Goal: Task Accomplishment & Management: Use online tool/utility

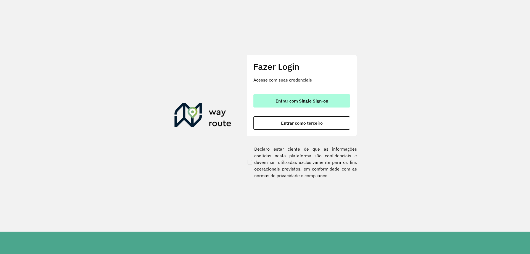
click at [302, 97] on button "Entrar com Single Sign-on" at bounding box center [301, 100] width 97 height 13
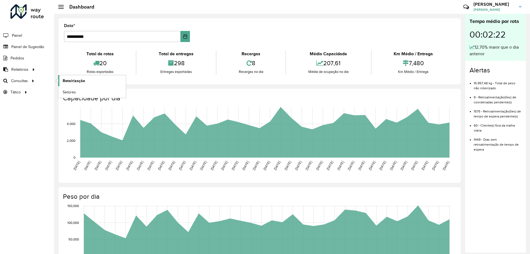
click at [65, 81] on span "Roteirização" at bounding box center [74, 81] width 22 height 6
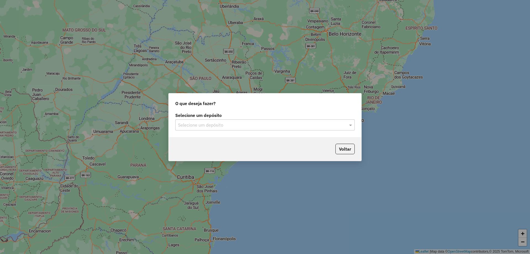
click at [317, 124] on input "text" at bounding box center [259, 125] width 163 height 7
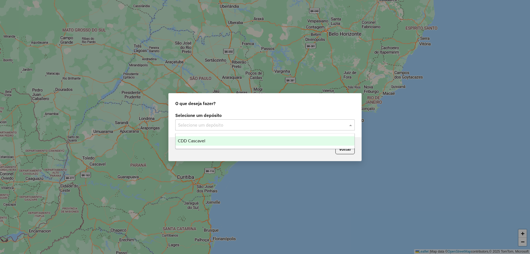
click at [198, 146] on ng-dropdown-panel "CDD Cascavel" at bounding box center [264, 141] width 179 height 16
click at [203, 143] on span "CDD Cascavel" at bounding box center [192, 140] width 28 height 5
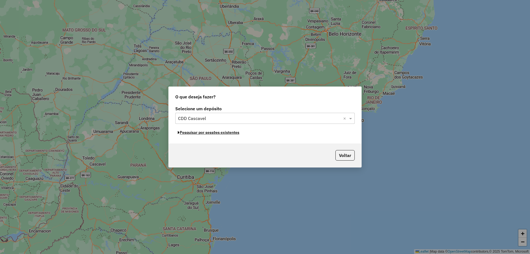
click at [223, 133] on button "Pesquisar por sessões existentes" at bounding box center [208, 132] width 67 height 9
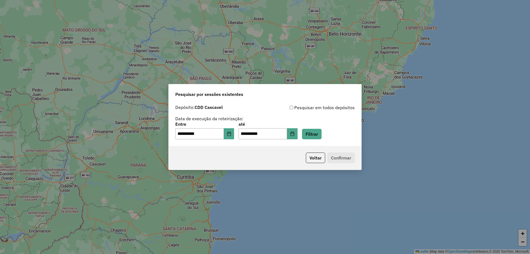
click at [325, 141] on div "**********" at bounding box center [265, 124] width 193 height 44
click at [321, 131] on button "Filtrar" at bounding box center [312, 134] width 20 height 10
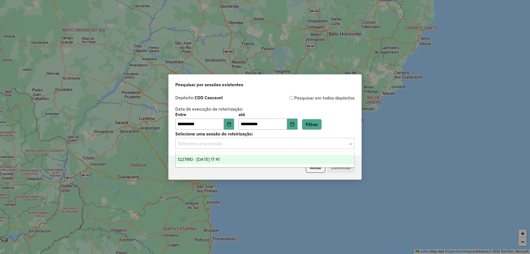
click at [217, 138] on div "Selecione uma sessão" at bounding box center [264, 143] width 179 height 11
click at [220, 157] on span "1227810 - 11/08/2025 17:41" at bounding box center [199, 159] width 42 height 5
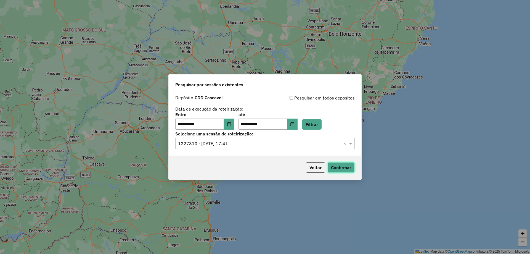
click at [344, 165] on button "Confirmar" at bounding box center [340, 167] width 27 height 10
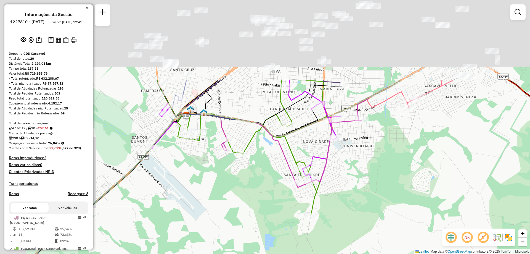
drag, startPoint x: 245, startPoint y: 81, endPoint x: 301, endPoint y: 209, distance: 139.3
click at [301, 209] on div "Janela de atendimento Grade de atendimento Capacidade Transportadoras Veículos …" at bounding box center [265, 127] width 530 height 254
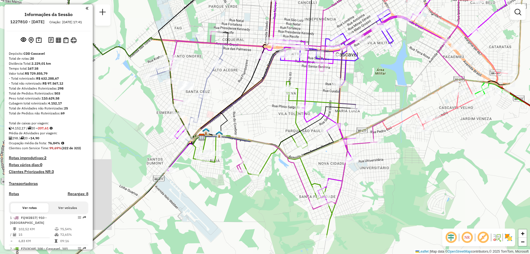
select select "**********"
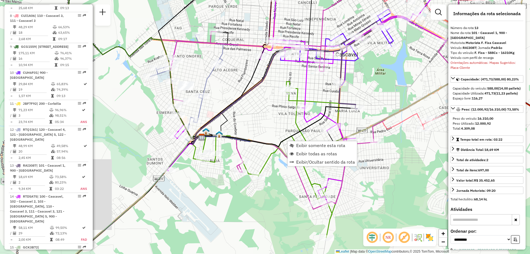
scroll to position [591, 0]
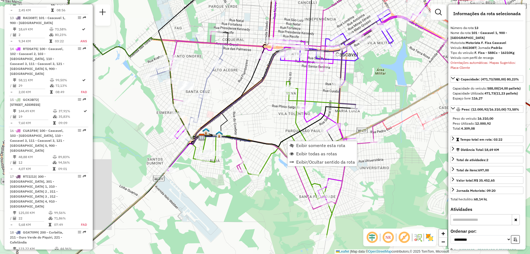
click at [248, 199] on div "Rota 16 - Placa CUA1F84 34829345 - CARLA SUELLEN RABEL Janela de atendimento Gr…" at bounding box center [265, 127] width 530 height 254
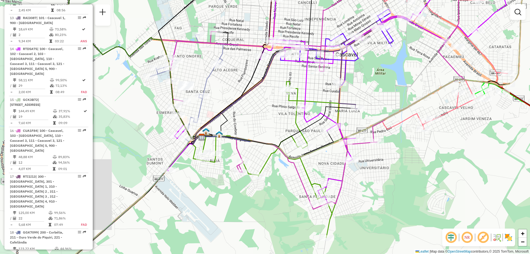
click at [305, 118] on icon at bounding box center [336, 89] width 339 height 229
select select "**********"
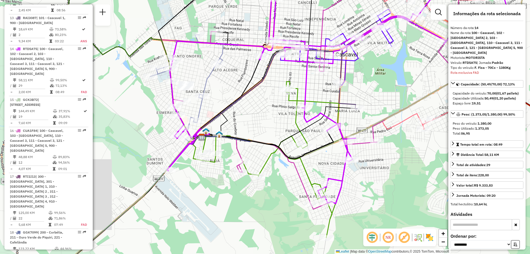
scroll to position [622, 0]
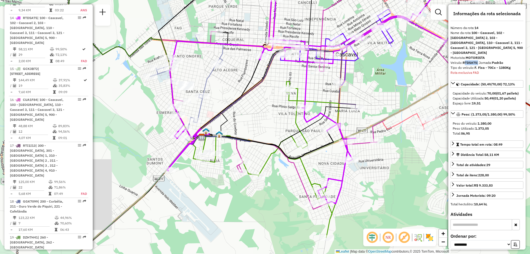
drag, startPoint x: 466, startPoint y: 58, endPoint x: 473, endPoint y: 61, distance: 7.1
click at [477, 60] on div "**********" at bounding box center [486, 126] width 77 height 245
click at [239, 168] on icon at bounding box center [314, 92] width 305 height 234
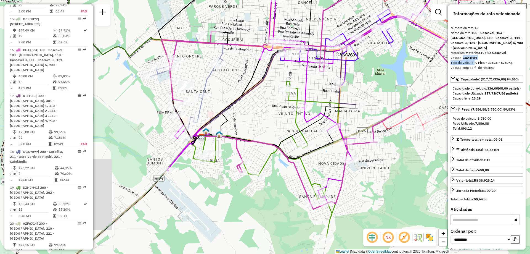
scroll to position [703, 0]
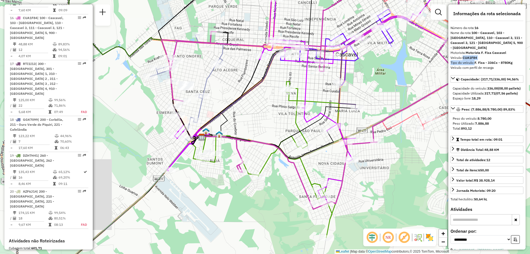
click at [474, 56] on strong "CUA1F84" at bounding box center [470, 58] width 14 height 4
drag, startPoint x: 463, startPoint y: 53, endPoint x: 487, endPoint y: 48, distance: 24.5
click at [487, 48] on div "**********" at bounding box center [486, 126] width 77 height 245
click at [488, 60] on strong "F. Fixa - 336Cx - 8780Kg" at bounding box center [494, 62] width 38 height 4
drag, startPoint x: 480, startPoint y: 54, endPoint x: 453, endPoint y: 54, distance: 27.1
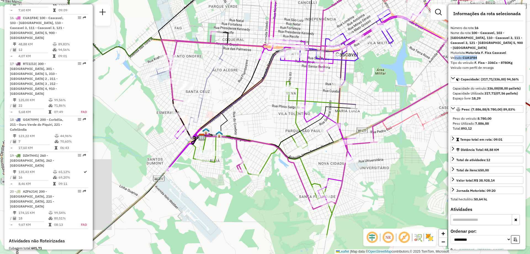
click at [453, 55] on div "Veículo: CUA1F84" at bounding box center [487, 57] width 73 height 5
click at [480, 51] on strong "Motorista F. Fixa Cascavel" at bounding box center [486, 53] width 41 height 4
drag, startPoint x: 480, startPoint y: 54, endPoint x: 463, endPoint y: 57, distance: 17.2
click at [463, 57] on div "**********" at bounding box center [486, 126] width 77 height 245
click at [479, 55] on div "Veículo: CUA1F84" at bounding box center [487, 57] width 73 height 5
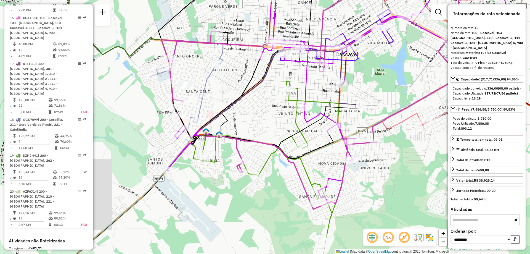
click at [304, 167] on icon at bounding box center [270, 159] width 156 height 156
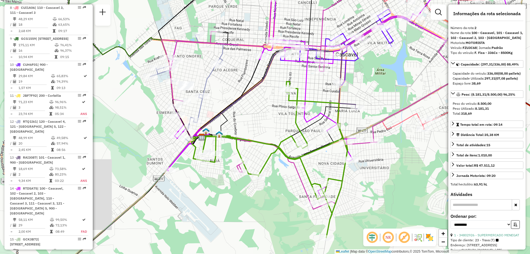
scroll to position [245, 0]
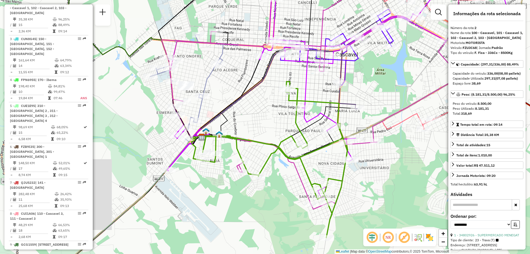
click at [237, 165] on icon at bounding box center [314, 92] width 305 height 234
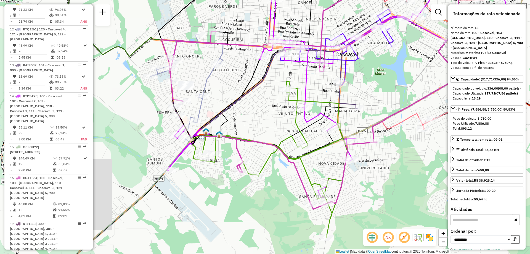
scroll to position [703, 0]
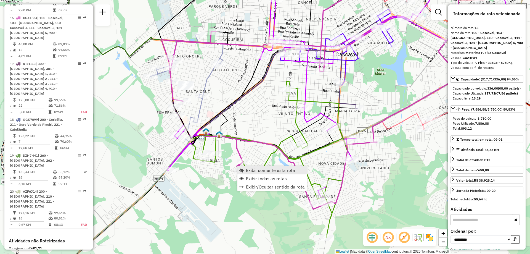
click at [297, 171] on link "Exibir somente esta rota" at bounding box center [271, 170] width 69 height 8
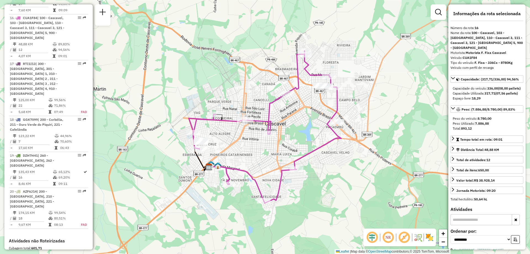
click at [383, 237] on em at bounding box center [388, 237] width 13 height 13
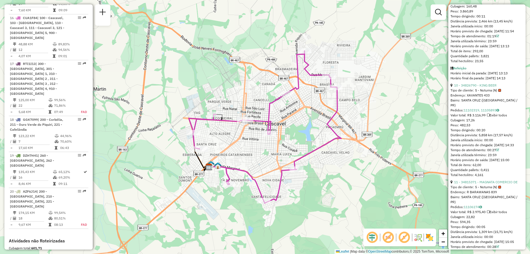
scroll to position [939, 0]
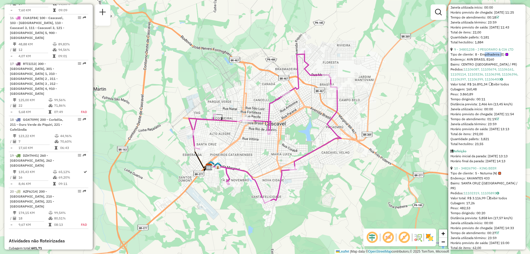
drag, startPoint x: 481, startPoint y: 98, endPoint x: 500, endPoint y: 98, distance: 19.1
click at [500, 57] on span "8 - Empilhadeira (E)" at bounding box center [491, 54] width 33 height 5
